Goal: Task Accomplishment & Management: Use online tool/utility

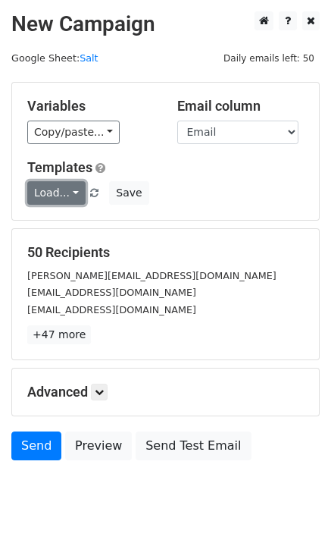
click at [52, 194] on link "Load..." at bounding box center [56, 193] width 58 height 24
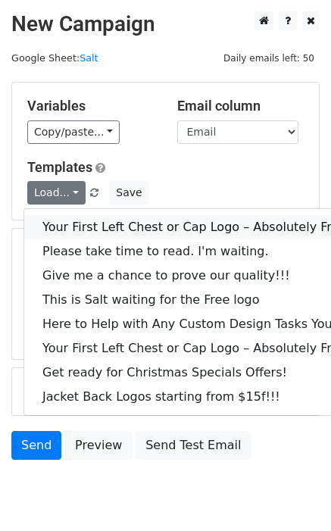
click at [84, 221] on link "Your First Left Chest or Cap Logo – Absolutely Free" at bounding box center [205, 227] width 362 height 24
